Goal: Check status: Check status

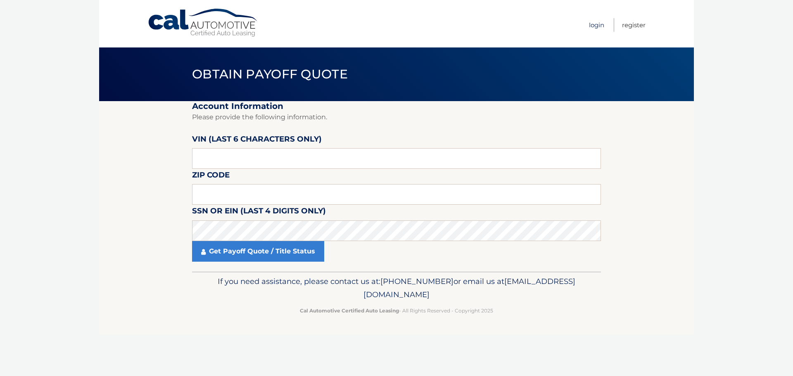
click at [595, 27] on link "Login" at bounding box center [596, 25] width 15 height 14
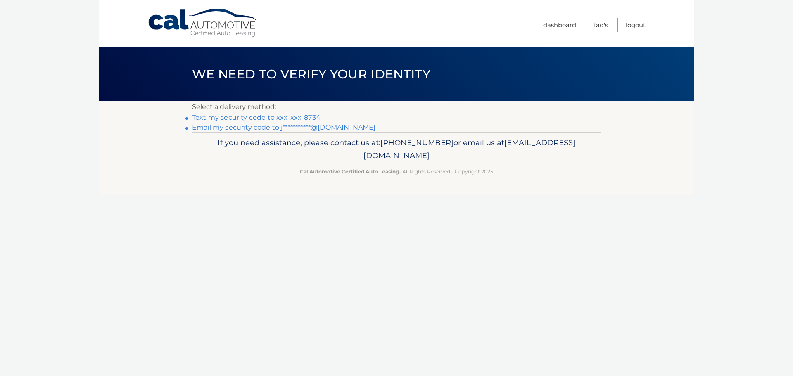
click at [235, 118] on link "Text my security code to xxx-xxx-8734" at bounding box center [256, 118] width 128 height 8
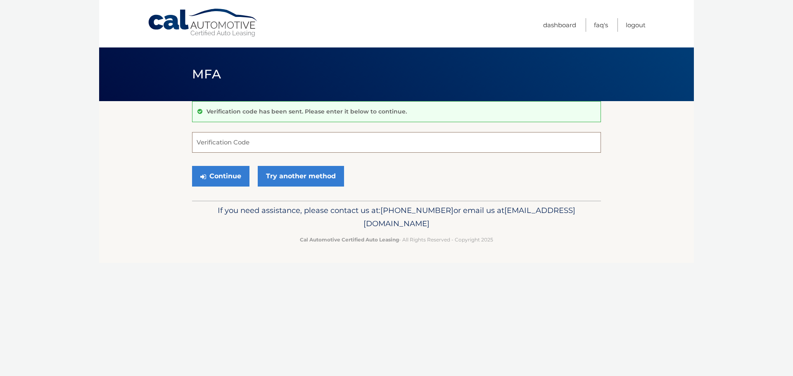
click at [298, 142] on input "Verification Code" at bounding box center [396, 142] width 409 height 21
type input "568639"
click at [213, 179] on button "Continue" at bounding box center [220, 176] width 57 height 21
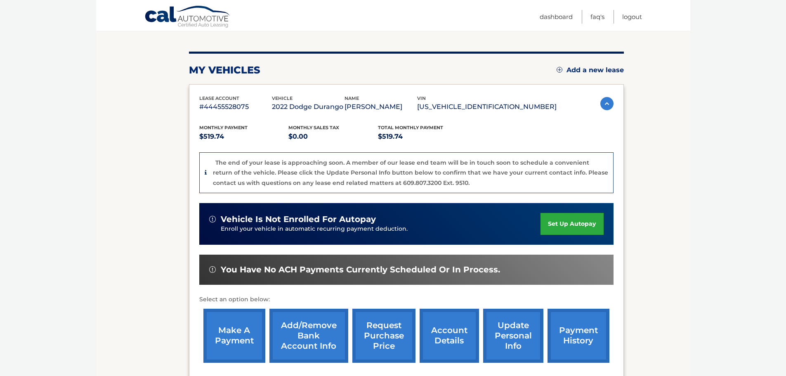
scroll to position [165, 0]
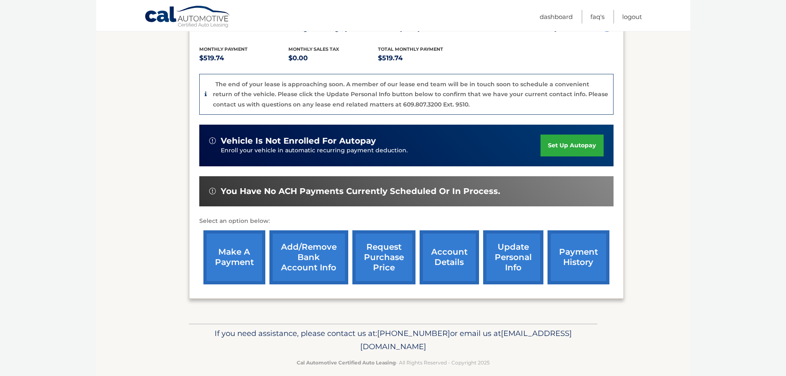
click at [568, 260] on link "payment history" at bounding box center [579, 257] width 62 height 54
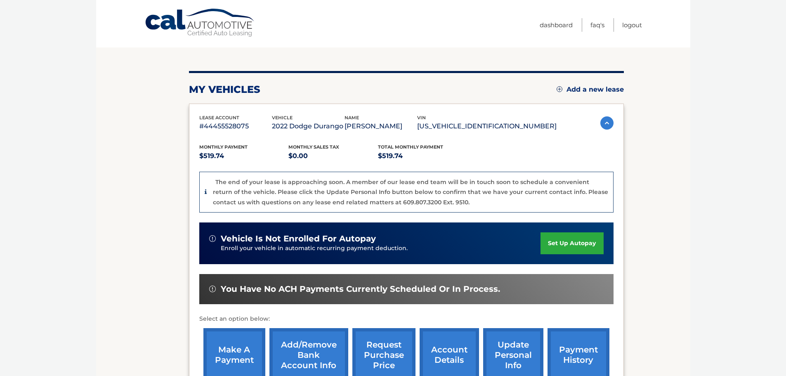
scroll to position [0, 0]
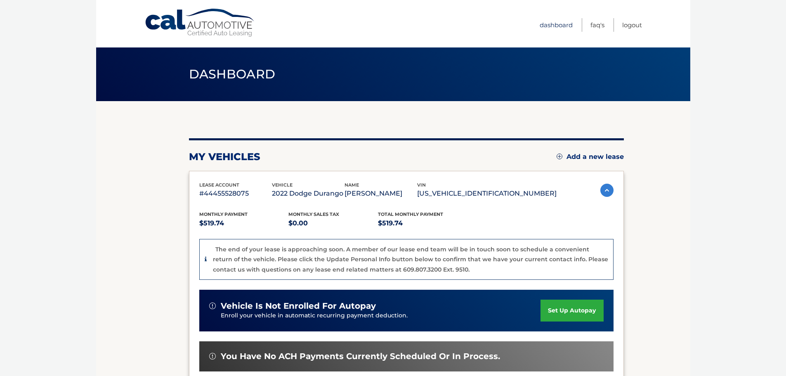
click at [554, 27] on link "Dashboard" at bounding box center [556, 25] width 33 height 14
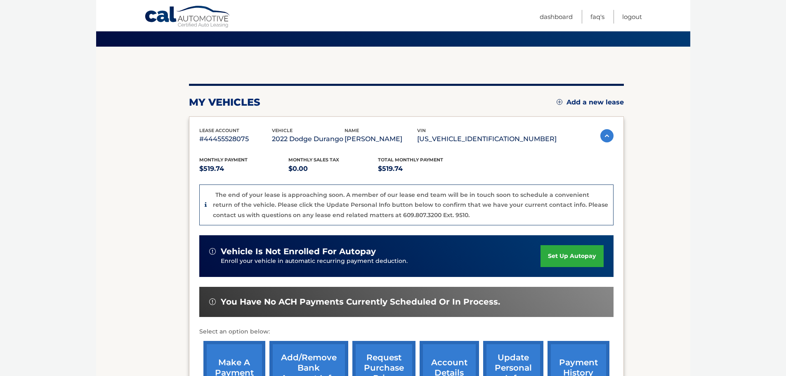
scroll to position [52, 0]
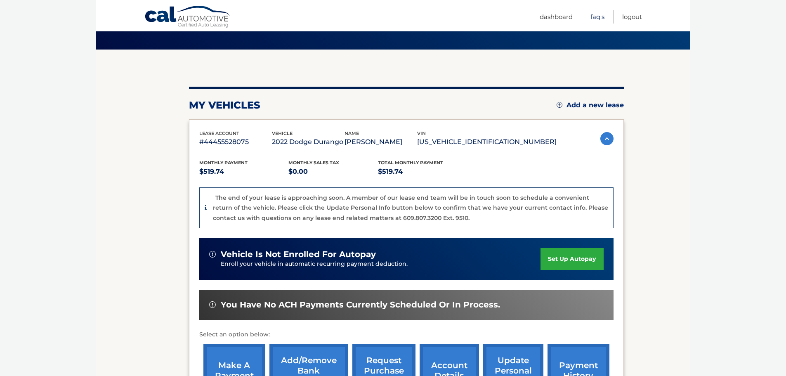
click at [597, 18] on link "FAQ's" at bounding box center [598, 17] width 14 height 14
